Goal: Find specific page/section: Find specific page/section

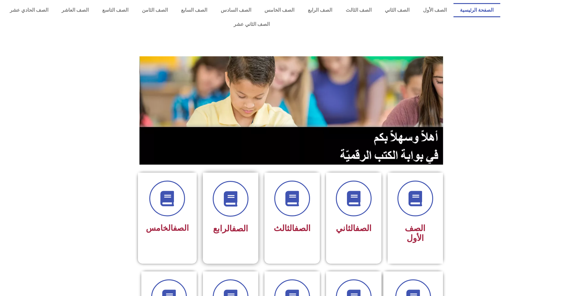
click at [227, 221] on div "الصف الرابع" at bounding box center [230, 228] width 39 height 15
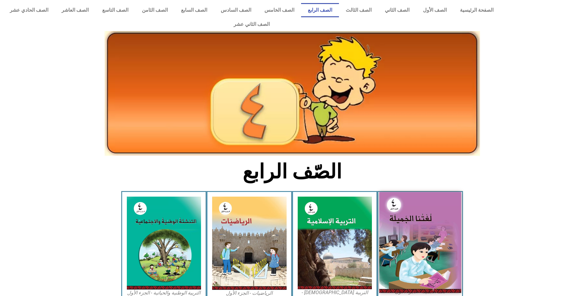
click at [416, 208] on img at bounding box center [420, 242] width 82 height 101
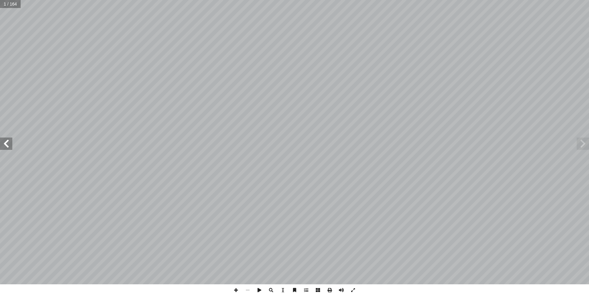
click at [4, 145] on span at bounding box center [6, 144] width 12 height 12
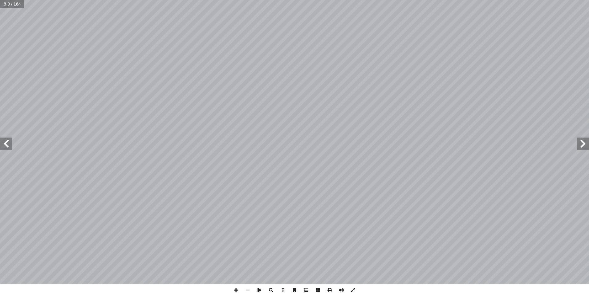
click at [4, 145] on span at bounding box center [6, 144] width 12 height 12
